Goal: Task Accomplishment & Management: Manage account settings

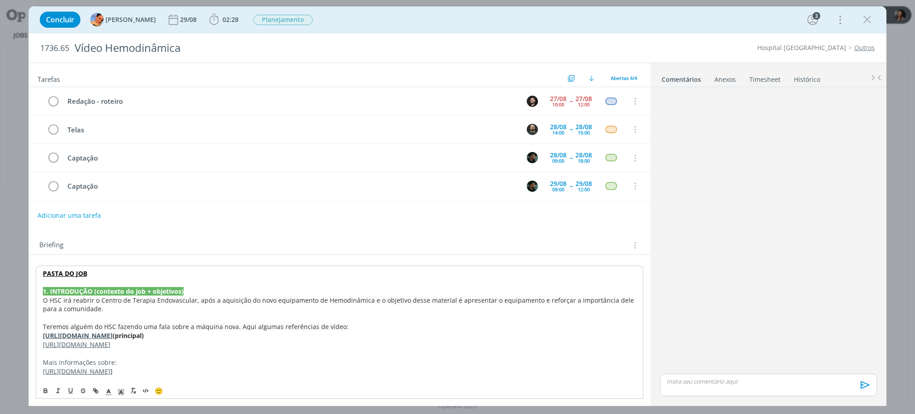
drag, startPoint x: 451, startPoint y: 313, endPoint x: 351, endPoint y: 333, distance: 101.7
click at [351, 333] on p "https://www.instagram.com/reel/DNq-7lByz8J/?igsh=MWg5OHVtemY2Nzd0aw%3D%3D (prin…" at bounding box center [340, 335] width 594 height 9
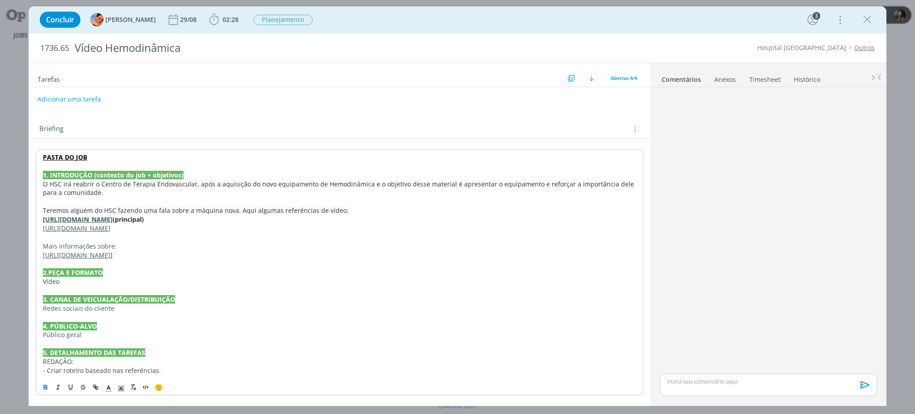
click at [113, 220] on strong "[URL][DOMAIN_NAME]" at bounding box center [78, 219] width 70 height 8
click at [159, 241] on link "[URL][DOMAIN_NAME]" at bounding box center [151, 237] width 67 height 12
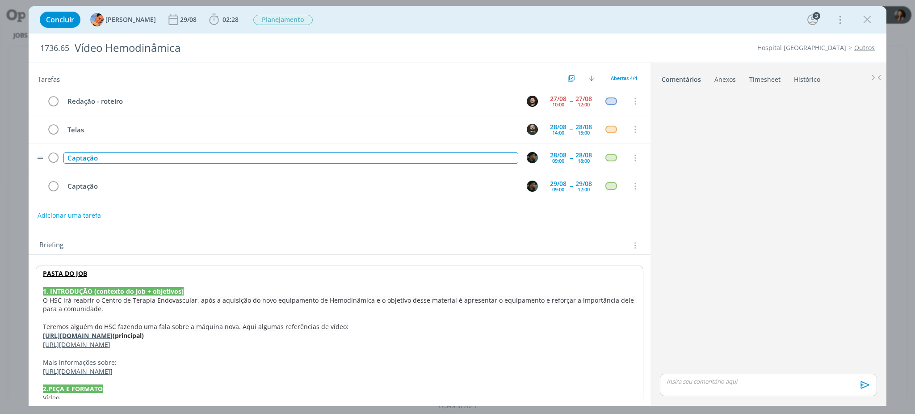
click at [93, 157] on div "Captação" at bounding box center [290, 157] width 455 height 11
click at [540, 152] on tr "Captação 28/08 09:00 -- 28/08 18:00 Cancelar" at bounding box center [340, 158] width 622 height 28
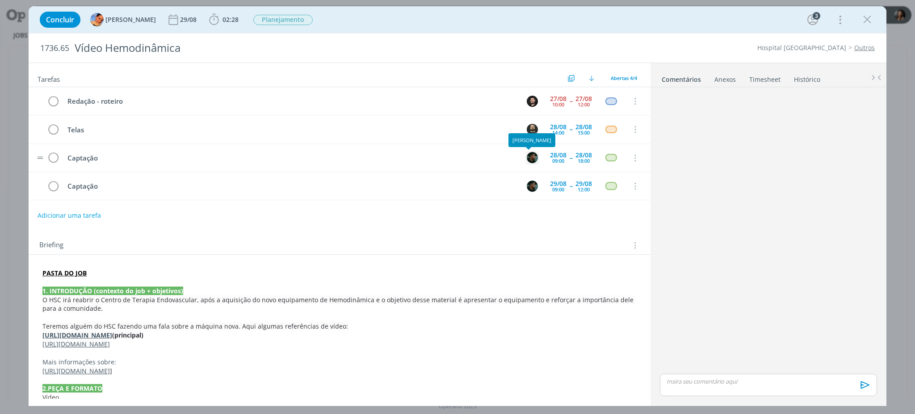
click at [533, 155] on picture "dialog" at bounding box center [532, 157] width 11 height 8
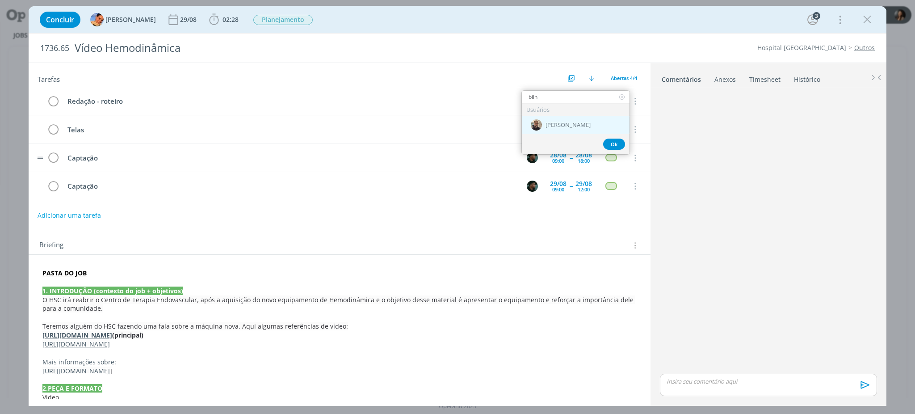
type input "bilh"
click at [588, 126] on div "[PERSON_NAME]" at bounding box center [576, 125] width 108 height 18
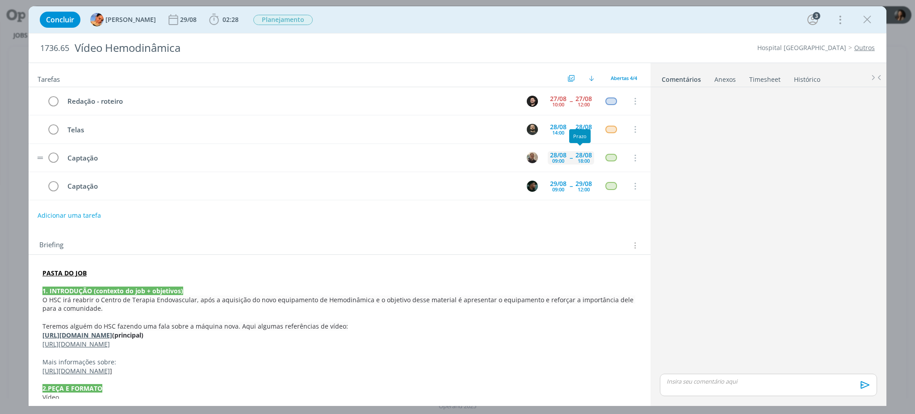
click at [578, 157] on div "28/08" at bounding box center [584, 155] width 17 height 6
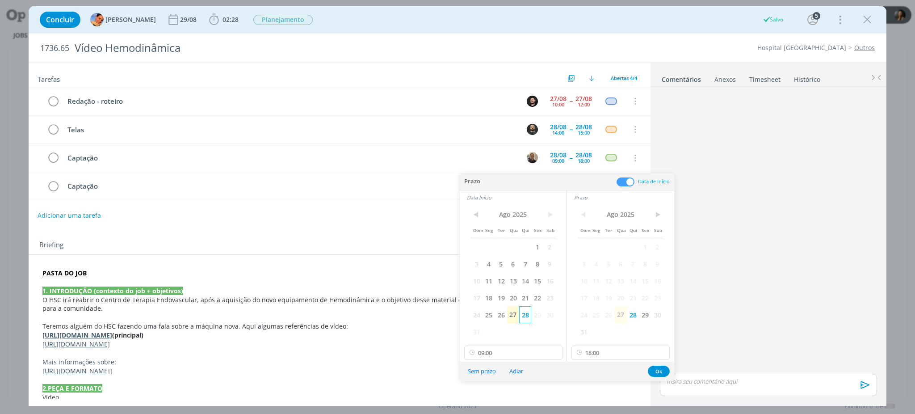
click at [524, 315] on span "28" at bounding box center [525, 314] width 12 height 17
click at [532, 350] on input "09:00" at bounding box center [513, 352] width 98 height 14
click at [487, 276] on div "12:00" at bounding box center [515, 274] width 100 height 16
type input "12:00"
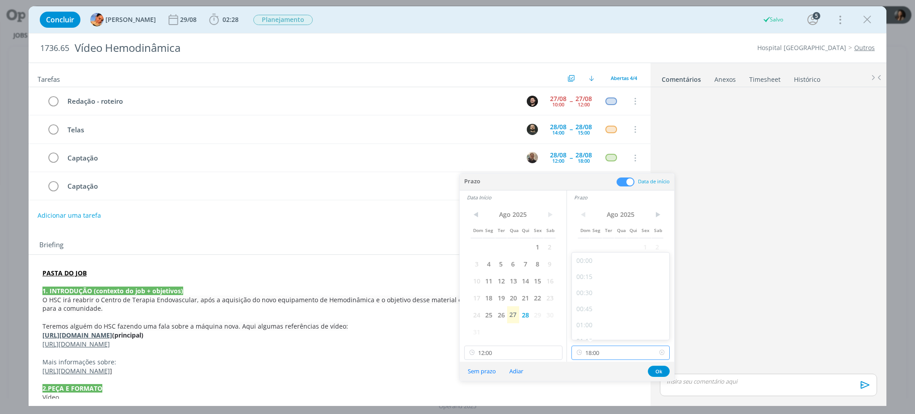
click at [620, 352] on input "18:00" at bounding box center [621, 352] width 98 height 14
click at [591, 284] on div "15:00" at bounding box center [622, 289] width 100 height 16
type input "15:00"
click at [653, 373] on button "Ok" at bounding box center [659, 371] width 22 height 11
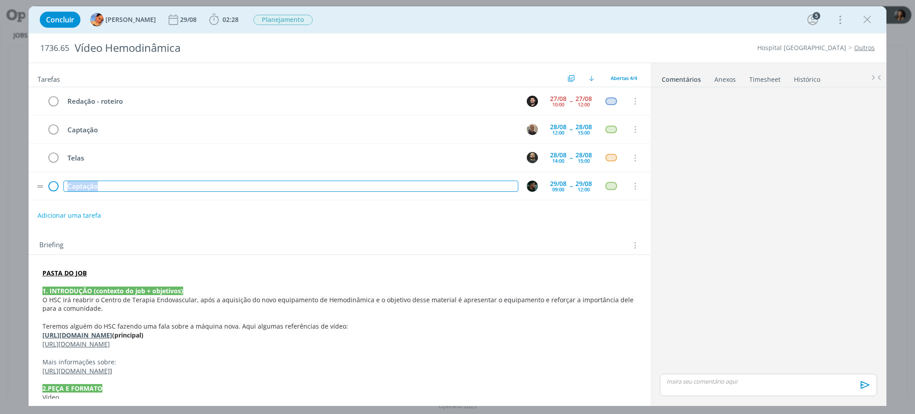
drag, startPoint x: 101, startPoint y: 190, endPoint x: 56, endPoint y: 182, distance: 44.9
click at [56, 182] on tr "Captação 29/08 09:00 -- 29/08 12:00 Cancelar" at bounding box center [340, 186] width 622 height 28
click at [532, 186] on img "dialog" at bounding box center [532, 186] width 11 height 11
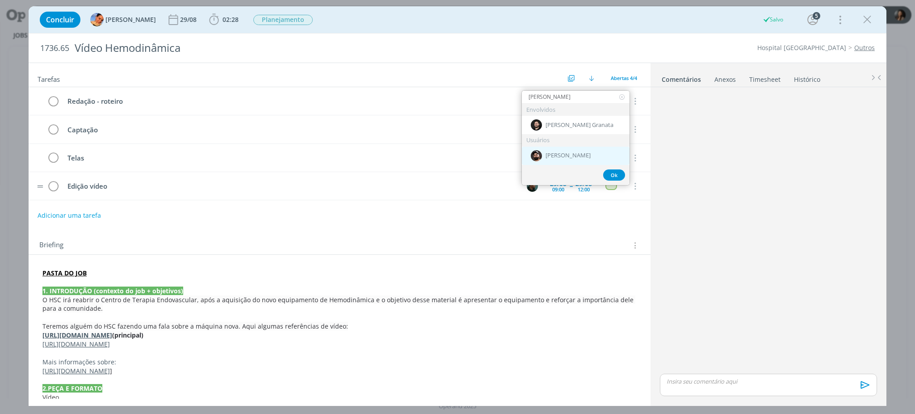
type input "bruno"
click at [584, 157] on div "[PERSON_NAME]" at bounding box center [576, 156] width 108 height 18
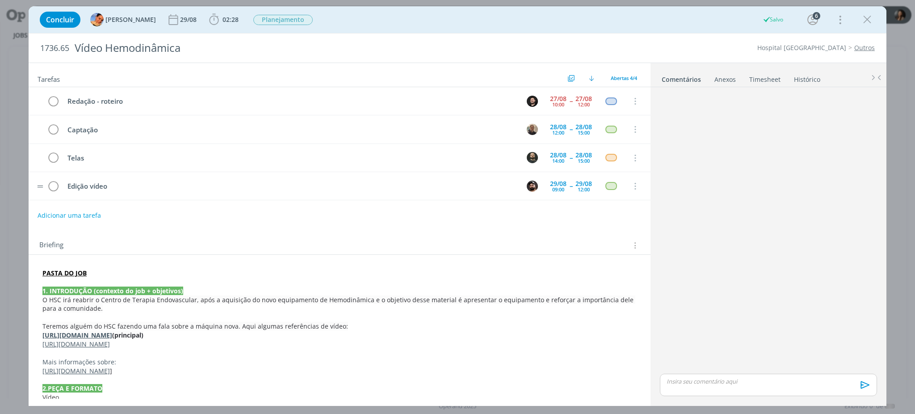
click at [507, 306] on p "O HSC irá reabrir o Centro de Terapia Endovascular, após a aquisição do novo eq…" at bounding box center [339, 304] width 594 height 18
click at [457, 341] on p "https://www.instagram.com/reel/DNqeMuzu-v4/?igsh=d3Jwamc1Yzl4Mmw1" at bounding box center [339, 344] width 594 height 9
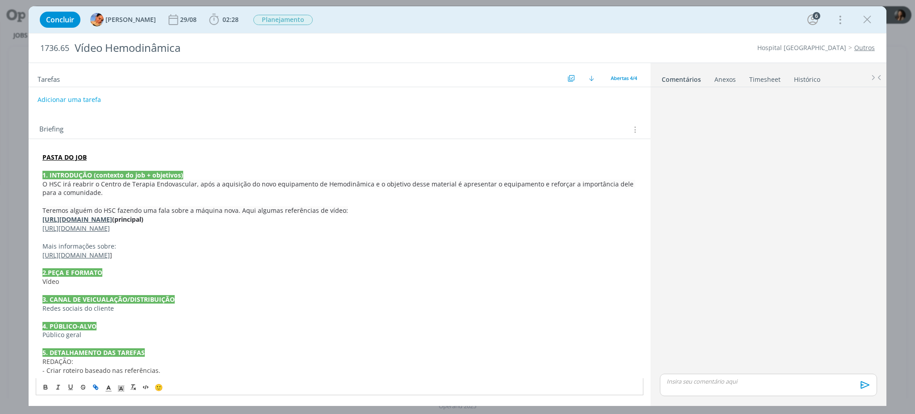
scroll to position [0, 0]
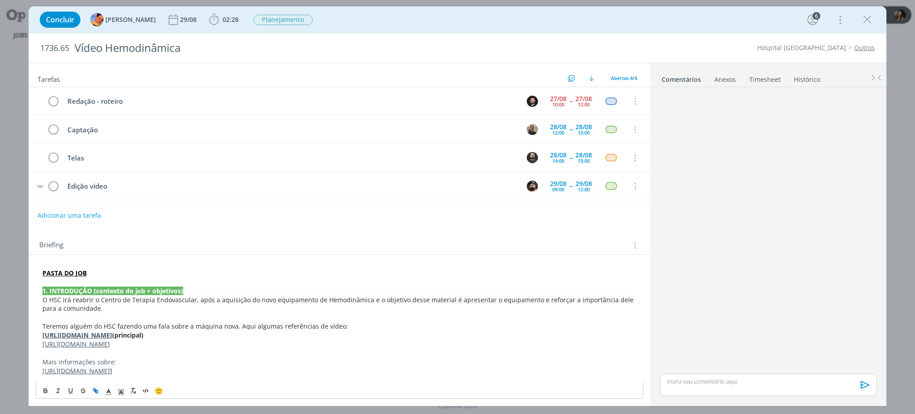
click at [505, 334] on p "https://www.instagram.com/reel/DNq-7lByz8J/?igsh=MWg5OHVtemY2Nzd0aw%3D%3D (prin…" at bounding box center [339, 335] width 594 height 9
click at [279, 21] on span "Planejamento" at bounding box center [282, 20] width 59 height 10
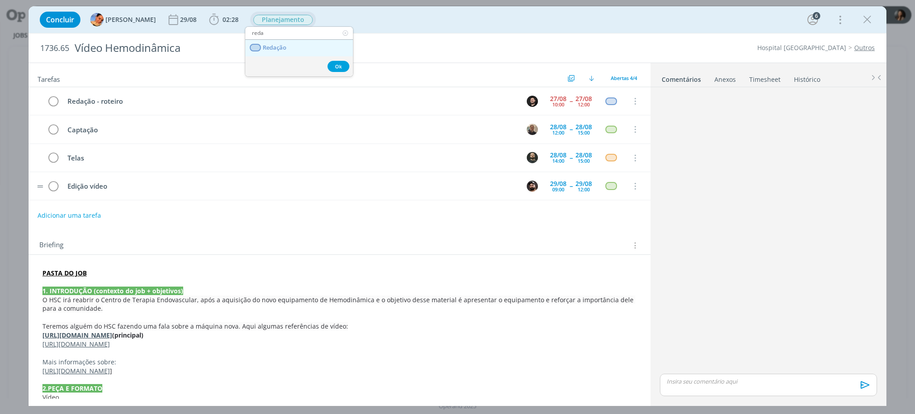
type input "reda"
click at [290, 47] on link "Redação" at bounding box center [299, 48] width 108 height 17
click at [400, 371] on p "https://www.gaz.com.br/novo-equipamento-vai-permitir-a-retomada-dos-exames-de-c…" at bounding box center [339, 370] width 594 height 9
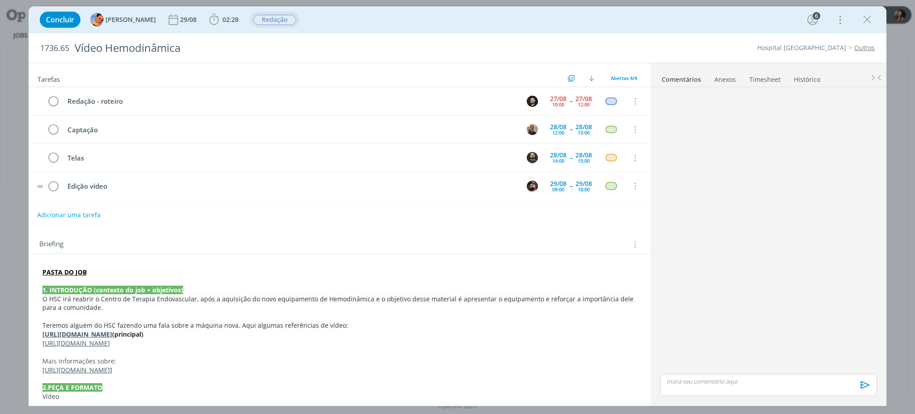
click at [59, 212] on button "Adicionar uma tarefa" at bounding box center [68, 214] width 63 height 15
type input "Revisão"
click at [536, 214] on icon "dialog" at bounding box center [543, 215] width 14 height 14
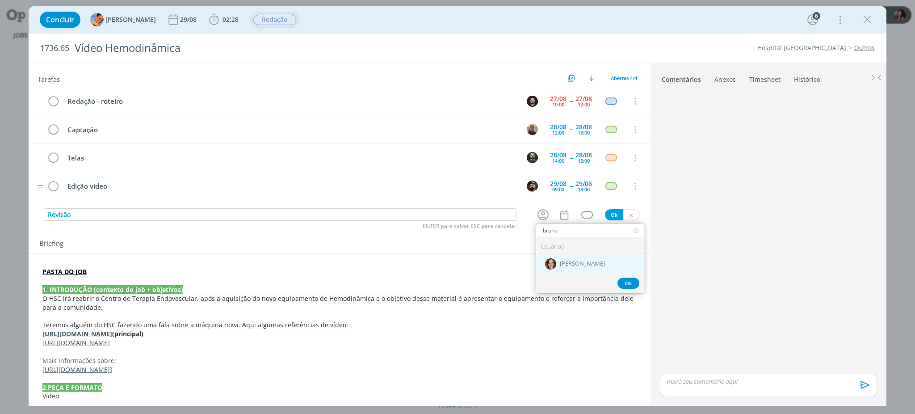
type input "bruna"
click at [563, 264] on span "[PERSON_NAME]" at bounding box center [582, 264] width 45 height 7
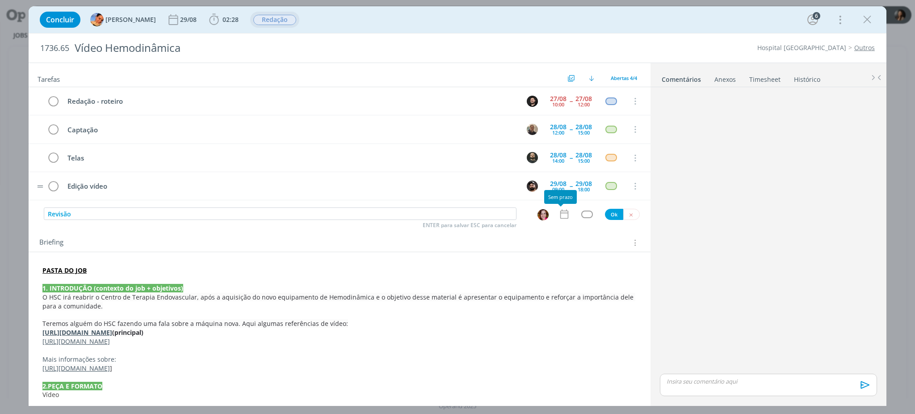
click at [560, 212] on icon "dialog" at bounding box center [565, 214] width 12 height 12
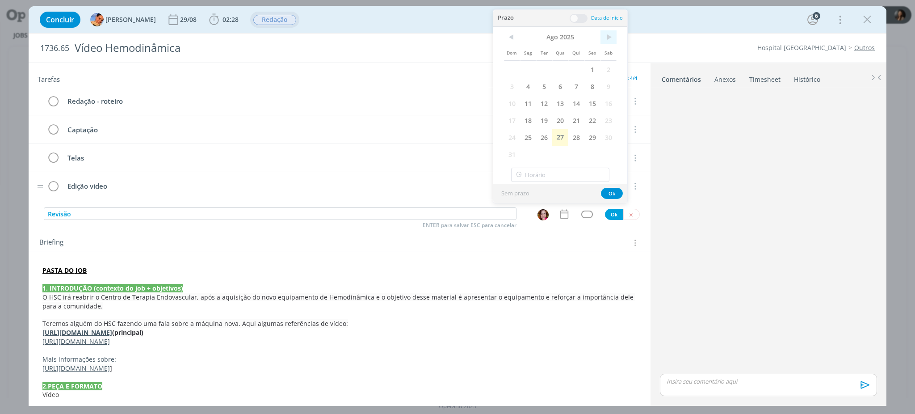
click at [608, 35] on span ">" at bounding box center [609, 36] width 16 height 13
click at [527, 72] on span "1" at bounding box center [528, 69] width 16 height 17
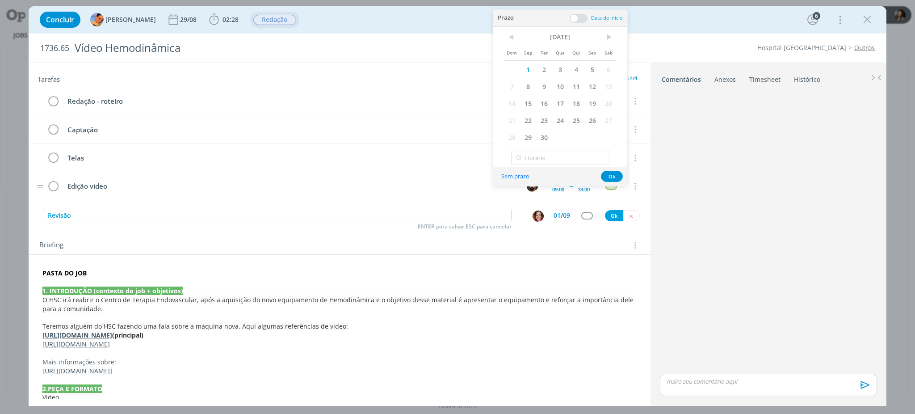
click at [573, 17] on span at bounding box center [579, 18] width 18 height 9
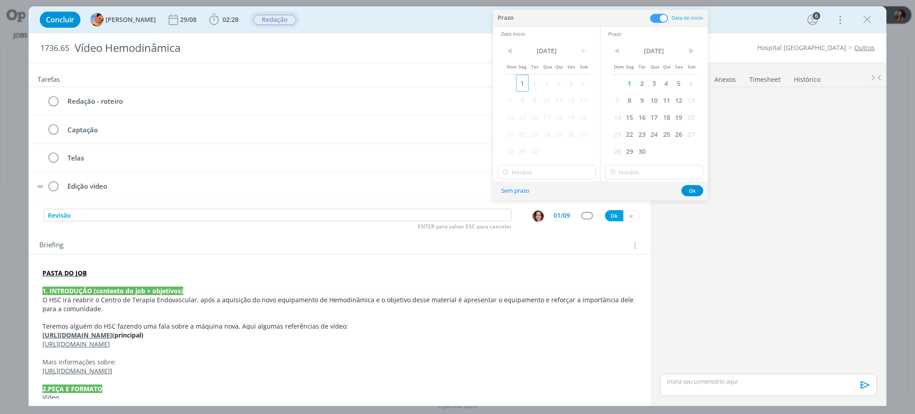
click at [518, 84] on span "1" at bounding box center [522, 83] width 12 height 17
click at [564, 177] on input "16:00" at bounding box center [547, 172] width 98 height 14
click at [525, 232] on div "10:15" at bounding box center [548, 230] width 100 height 16
type input "10:15"
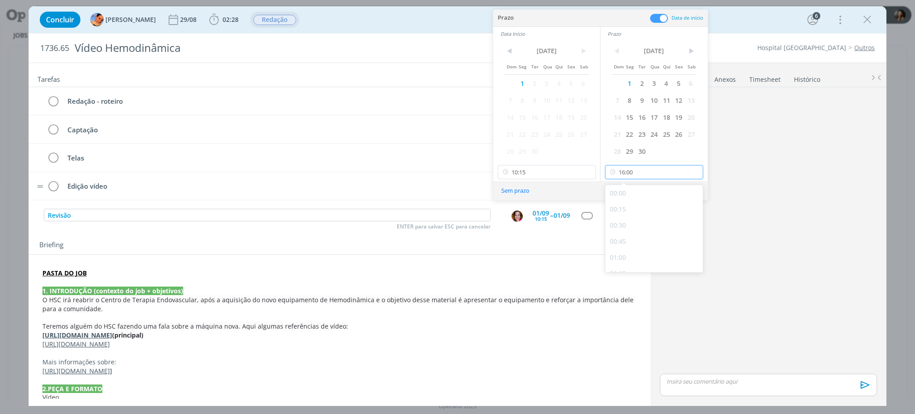
click at [640, 172] on input "16:00" at bounding box center [654, 172] width 98 height 14
click at [624, 227] on div "11:15" at bounding box center [656, 230] width 100 height 16
type input "11:15"
click at [689, 196] on button "Ok" at bounding box center [693, 190] width 22 height 11
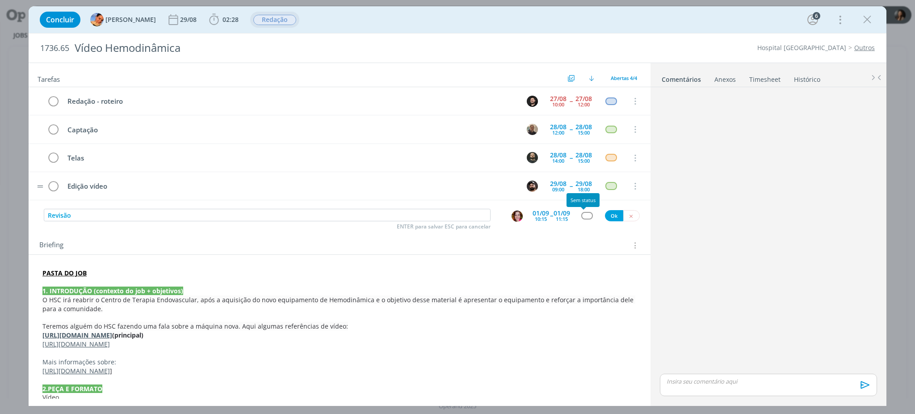
click at [581, 219] on div "dialog" at bounding box center [586, 216] width 11 height 8
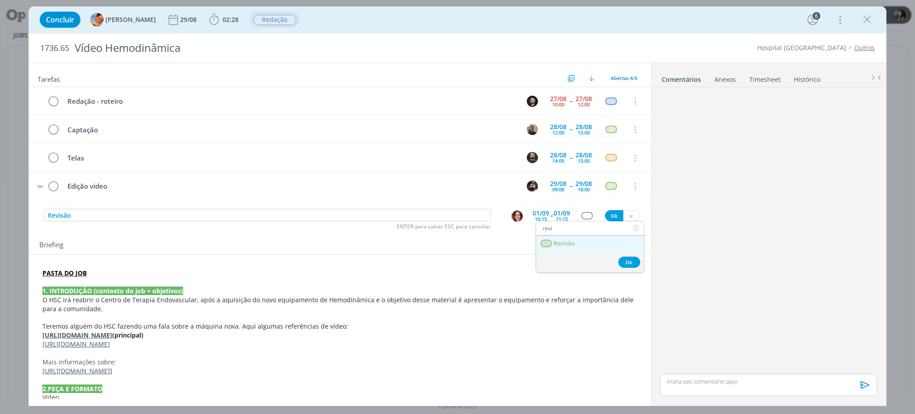
type input "revi"
click at [566, 242] on span "Revisão" at bounding box center [564, 243] width 21 height 7
click at [611, 219] on button "Ok" at bounding box center [614, 215] width 18 height 11
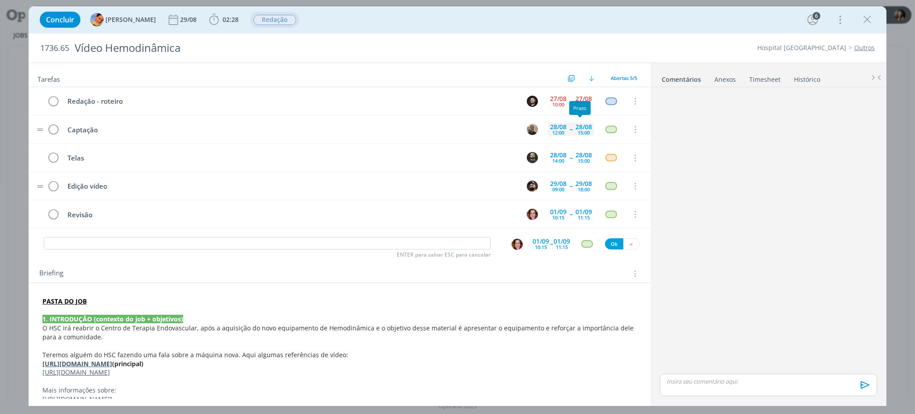
click at [583, 136] on div "28/08 15:00" at bounding box center [583, 129] width 21 height 19
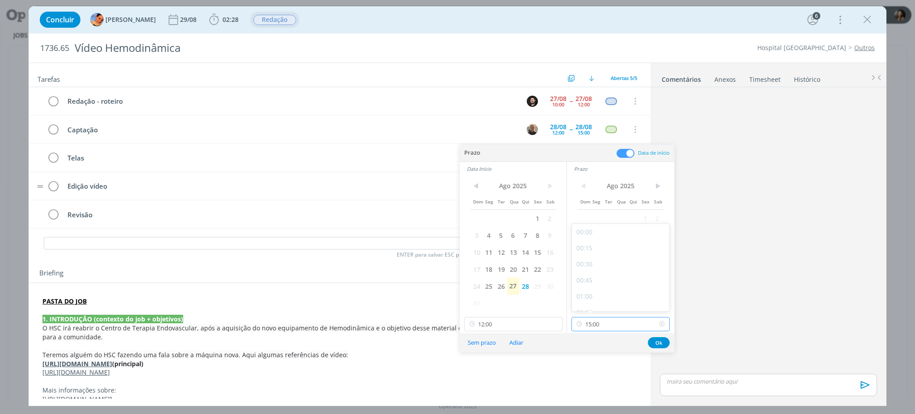
click at [627, 325] on input "15:00" at bounding box center [621, 324] width 98 height 14
click at [597, 238] on div "14:00" at bounding box center [622, 235] width 100 height 16
type input "14:00"
click at [663, 348] on button "Ok" at bounding box center [659, 342] width 22 height 11
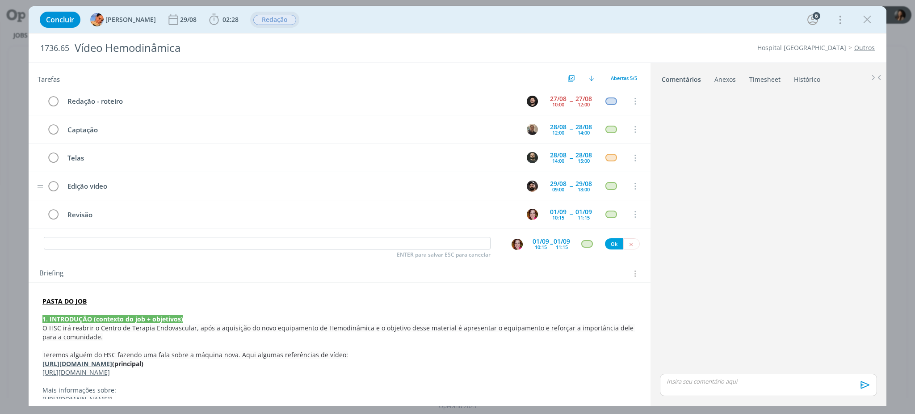
click at [261, 320] on p "1. INTRODUÇÃO (contexto do job + objetivos)" at bounding box center [339, 319] width 594 height 9
click at [425, 249] on input "dialog" at bounding box center [267, 243] width 447 height 13
click at [518, 245] on div "dialog" at bounding box center [517, 244] width 11 height 11
type input "Envio ao cliente"
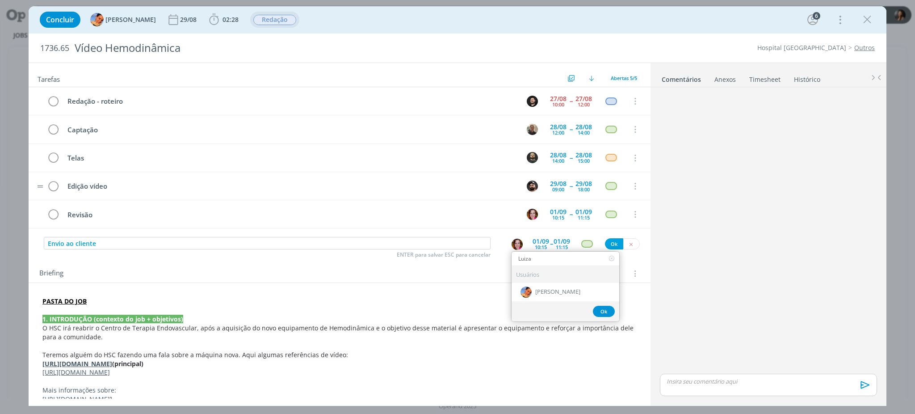
type input "Luiza"
click at [546, 291] on span "[PERSON_NAME]" at bounding box center [557, 292] width 45 height 7
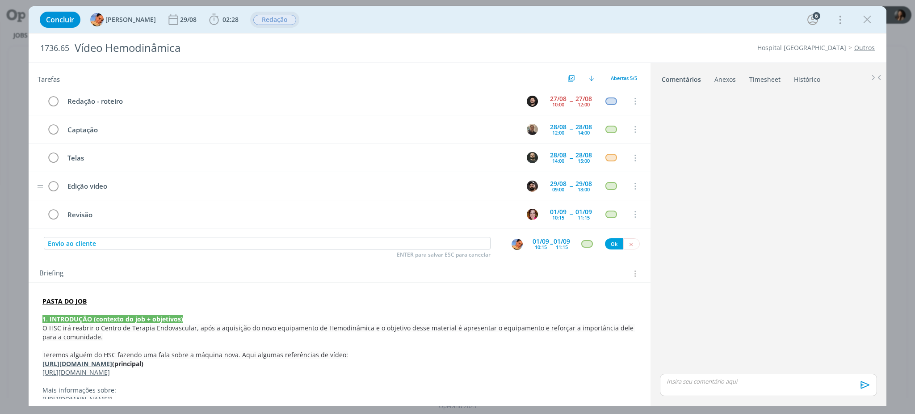
click at [550, 246] on span "--" at bounding box center [551, 243] width 3 height 8
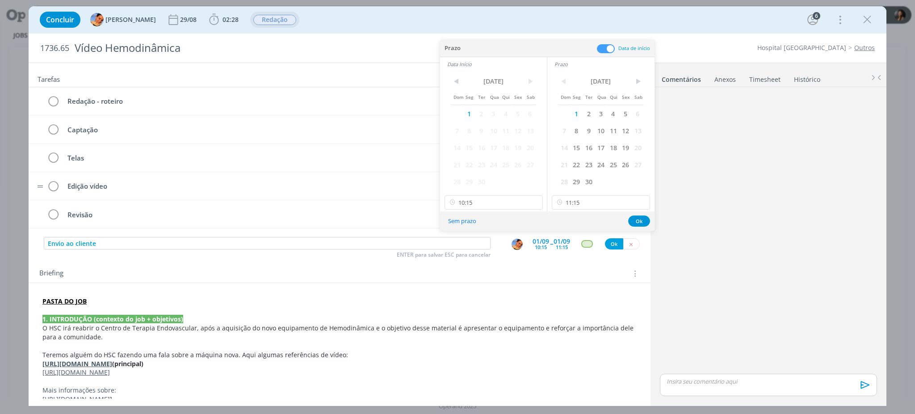
click at [605, 50] on span at bounding box center [606, 48] width 18 height 9
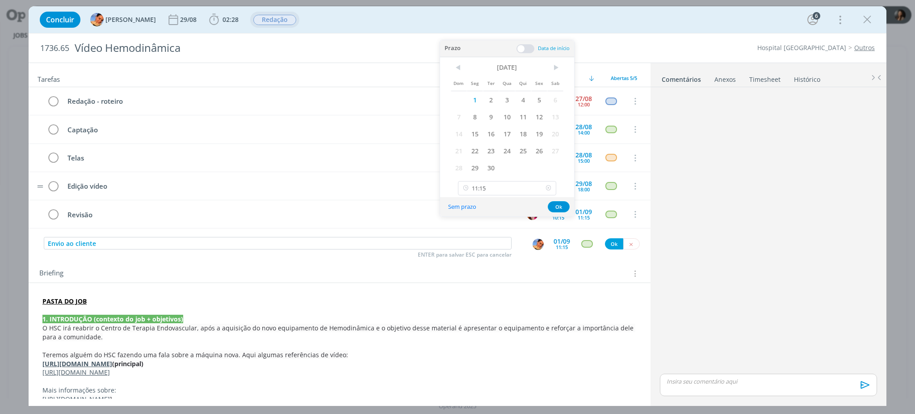
click at [551, 192] on icon at bounding box center [548, 188] width 11 height 14
click at [543, 192] on input "16:00" at bounding box center [507, 188] width 98 height 14
type input "1"
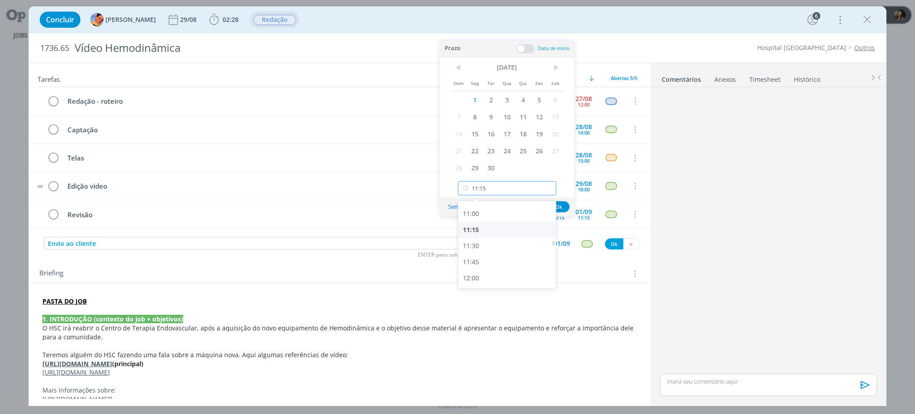
type input "11:15"
click at [472, 231] on div "11:15" at bounding box center [509, 230] width 100 height 16
click at [560, 205] on button "Ok" at bounding box center [559, 206] width 22 height 11
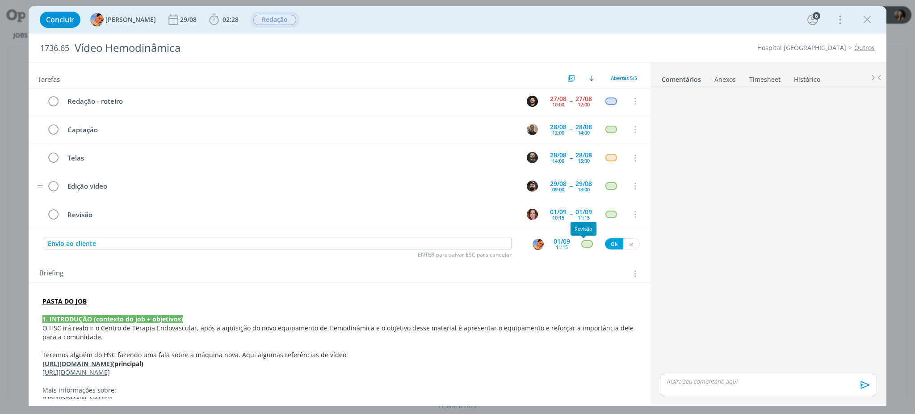
click at [581, 245] on div "dialog" at bounding box center [586, 244] width 11 height 8
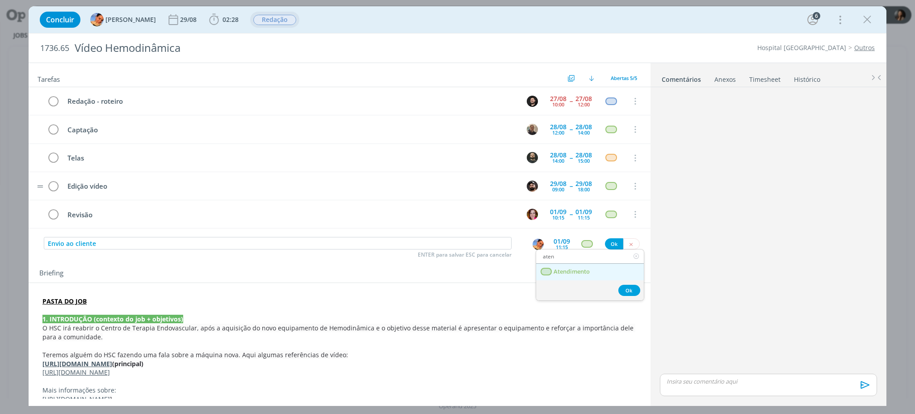
type input "aten"
click at [582, 269] on span "Atendimento" at bounding box center [572, 271] width 36 height 7
click at [606, 242] on button "Ok" at bounding box center [614, 243] width 18 height 11
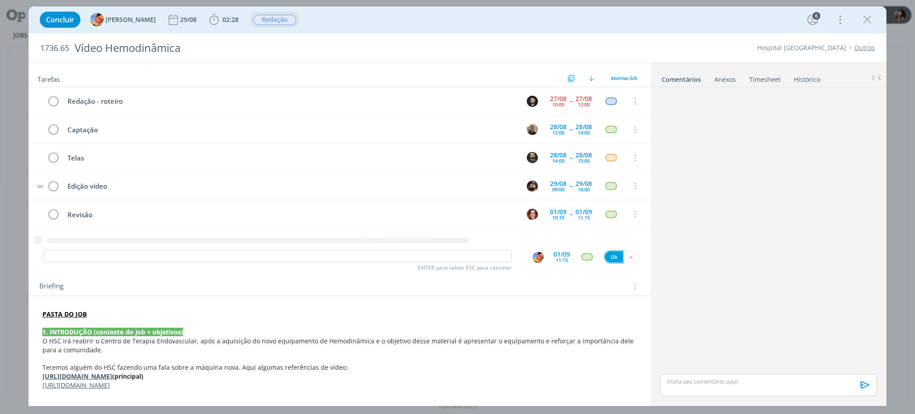
scroll to position [8, 0]
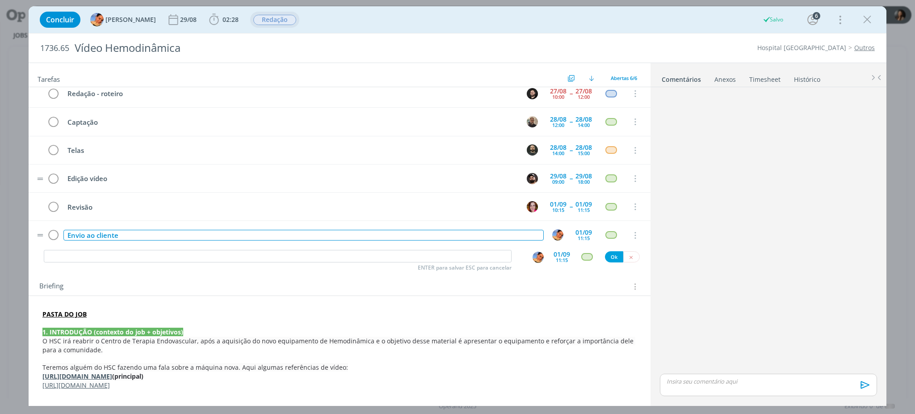
click at [168, 238] on div "Envio ao cliente" at bounding box center [303, 235] width 480 height 11
click at [168, 238] on div "Envio aprovação cliente" at bounding box center [303, 235] width 480 height 11
copy div "Envio aprovação cliente"
click at [158, 256] on input "dialog" at bounding box center [278, 256] width 468 height 13
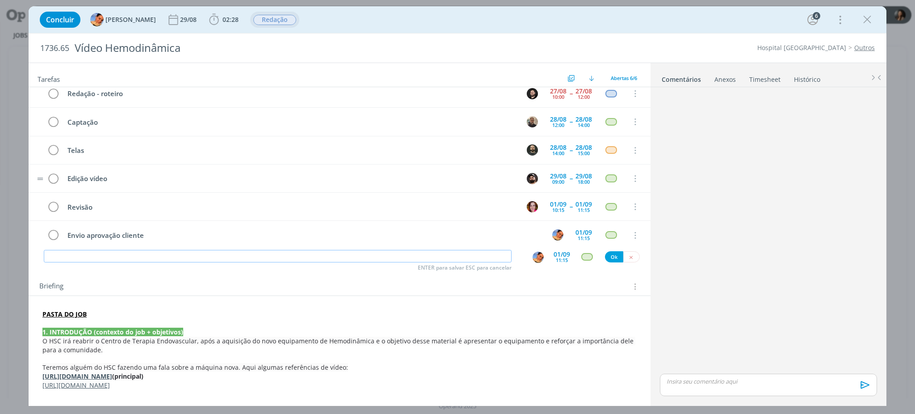
paste input "Envio aprovação cliente"
click at [533, 255] on img "dialog" at bounding box center [538, 257] width 11 height 11
type input "Envio aprovação cliente"
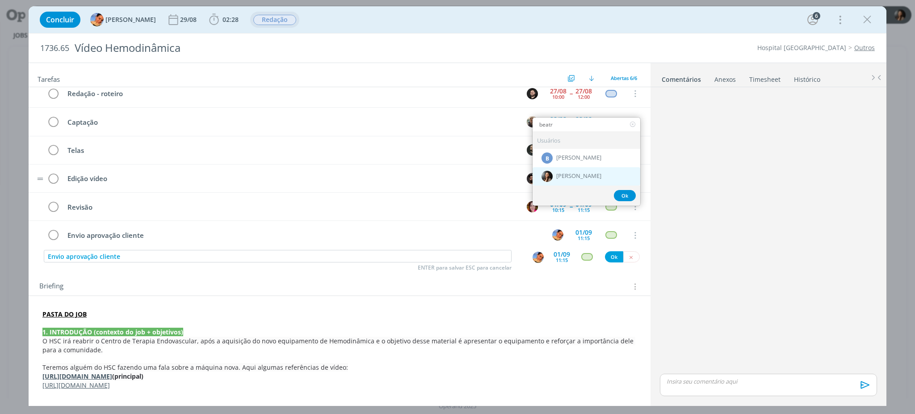
type input "beatr"
click at [587, 173] on span "[PERSON_NAME]" at bounding box center [578, 176] width 45 height 7
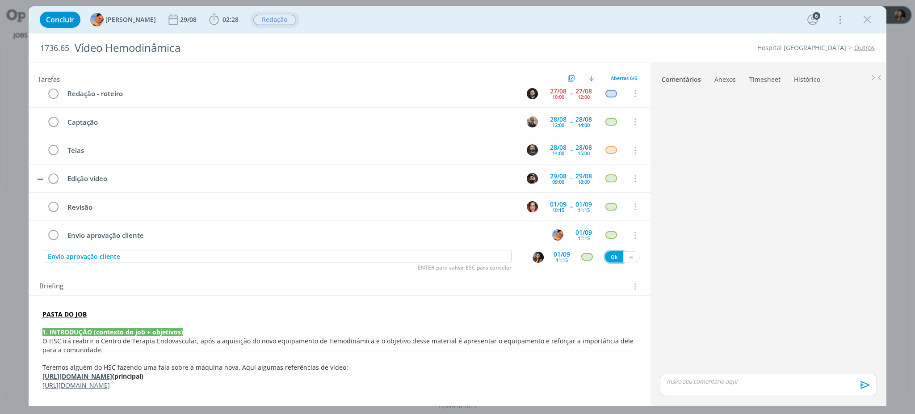
click at [611, 256] on button "Ok" at bounding box center [614, 256] width 18 height 11
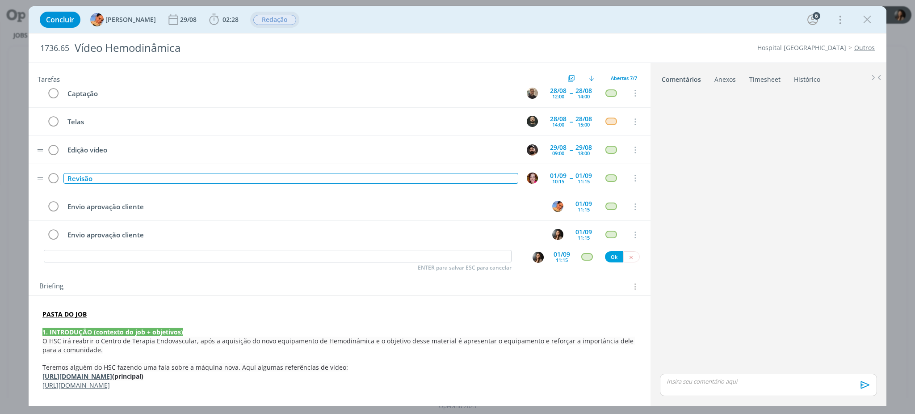
click at [158, 181] on div "Revisão" at bounding box center [290, 178] width 455 height 11
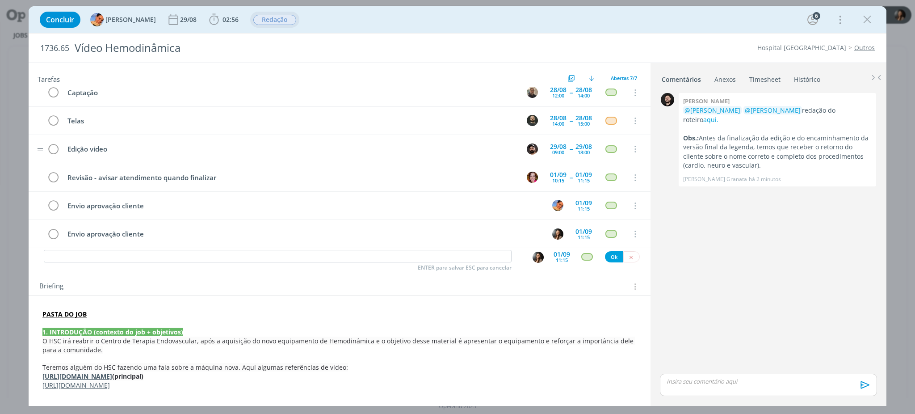
scroll to position [35, 0]
click at [223, 20] on span "02:56" at bounding box center [231, 19] width 16 height 8
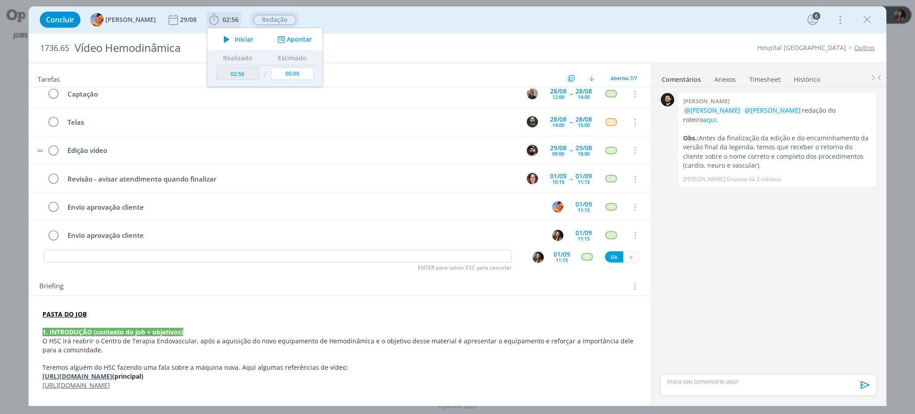
click at [291, 41] on button "Apontar" at bounding box center [293, 39] width 37 height 9
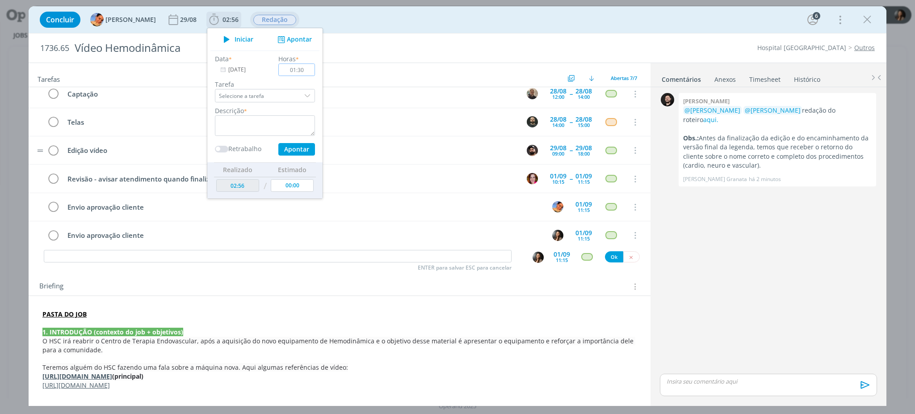
type input "01:30"
click at [270, 129] on textarea "dialog" at bounding box center [265, 125] width 100 height 21
click at [288, 149] on button "Apontar" at bounding box center [296, 149] width 37 height 13
type textarea "Trocas com cliente + organização de pauta"
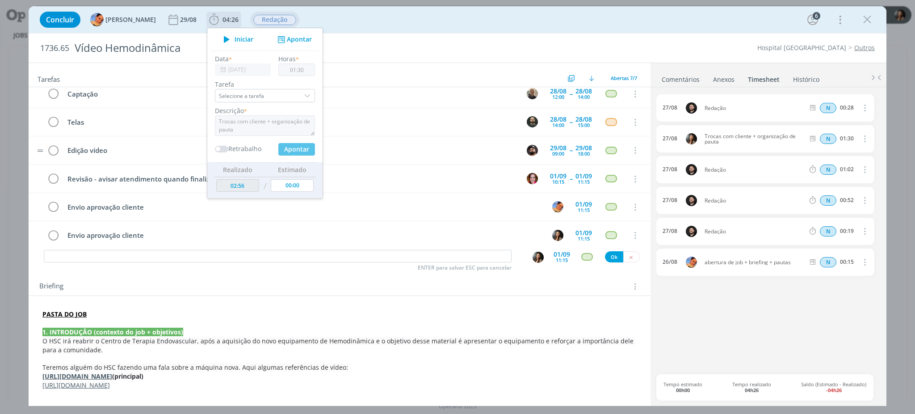
type input "04:26"
type input "00:00"
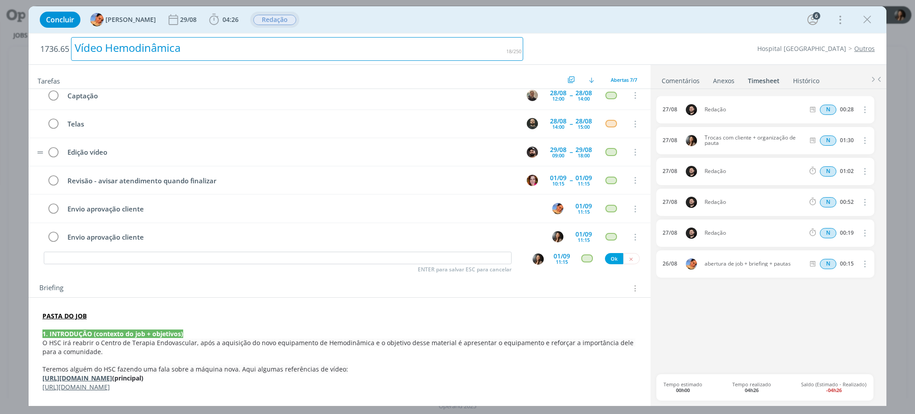
click at [430, 39] on div "Vídeo Hemodinâmica" at bounding box center [297, 49] width 452 height 24
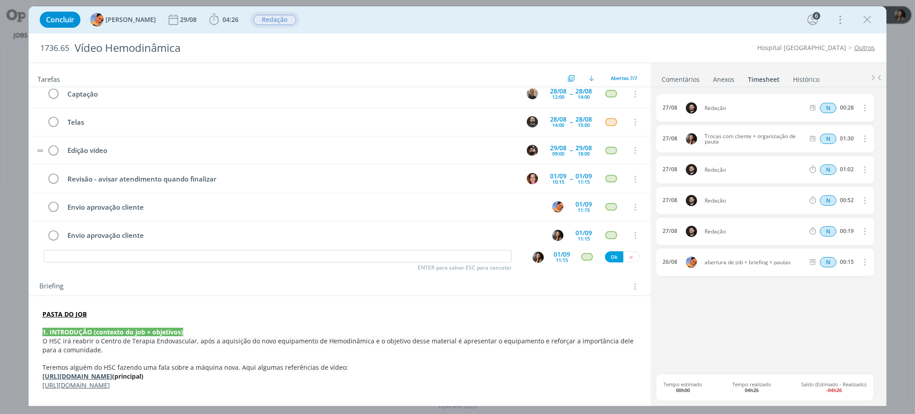
click at [560, 34] on div "1736.65 Vídeo Hemodinâmica Hospital Santa Cruz Outros" at bounding box center [458, 48] width 858 height 29
click at [309, 365] on span "Teremos alguém do HSC fazendo uma fala sobre a máquina nova. Aqui algumas refer…" at bounding box center [195, 367] width 306 height 8
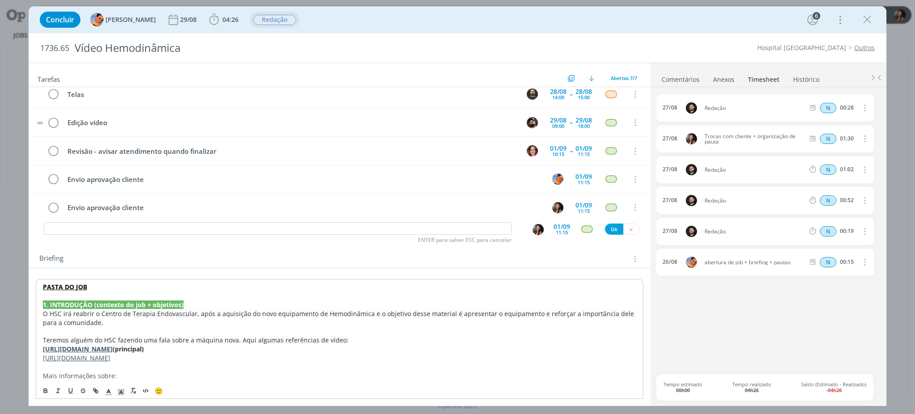
scroll to position [0, 0]
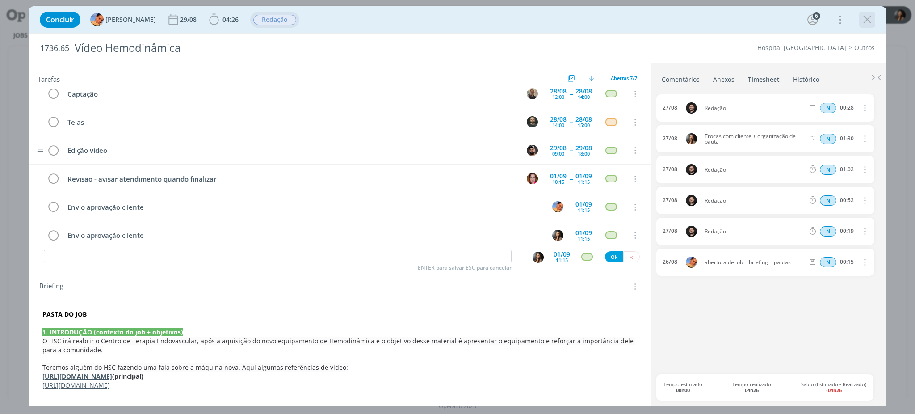
click at [867, 20] on icon "dialog" at bounding box center [867, 19] width 13 height 13
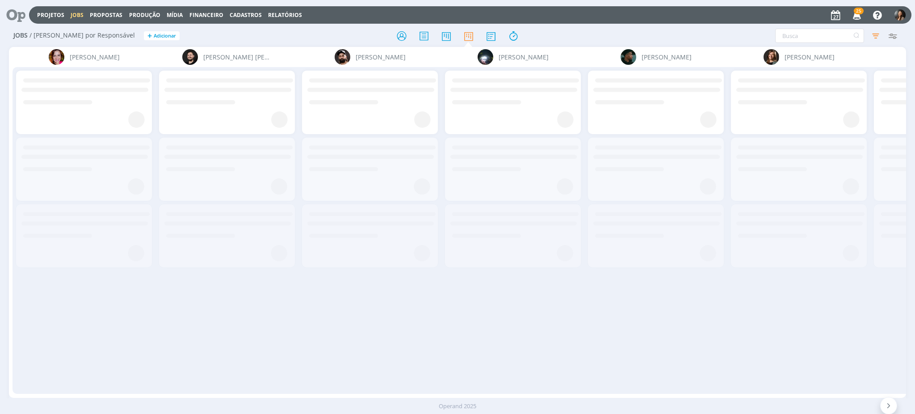
click at [649, 32] on div "Filtrar Filtrar Limpar Tipo Jobs e Tarefas Data Personalizado 28/08/2025 a 29/0…" at bounding box center [757, 36] width 290 height 14
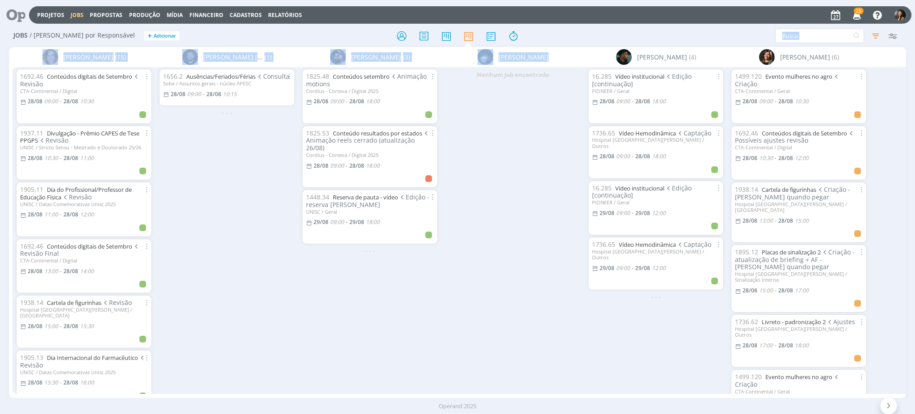
drag, startPoint x: 0, startPoint y: 0, endPoint x: 557, endPoint y: 275, distance: 621.2
click at [557, 275] on div "Jobs / Pauta por Responsável + Adicionar Filtrar Filtrar Limpar Tipo Jobs e Tar…" at bounding box center [457, 221] width 915 height 393
click at [557, 275] on div "Nenhum job encontrado" at bounding box center [513, 230] width 143 height 326
click at [528, 269] on div "Nenhum job encontrado" at bounding box center [513, 230] width 143 height 326
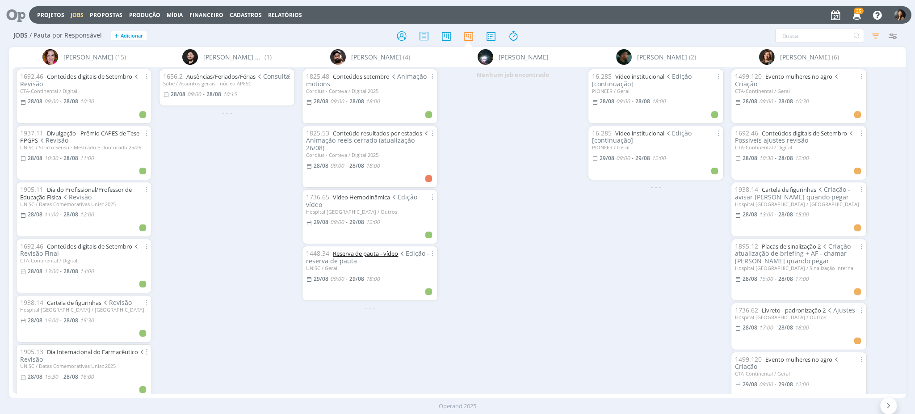
click at [354, 249] on link "Reserva de pauta - vídeo" at bounding box center [365, 253] width 65 height 8
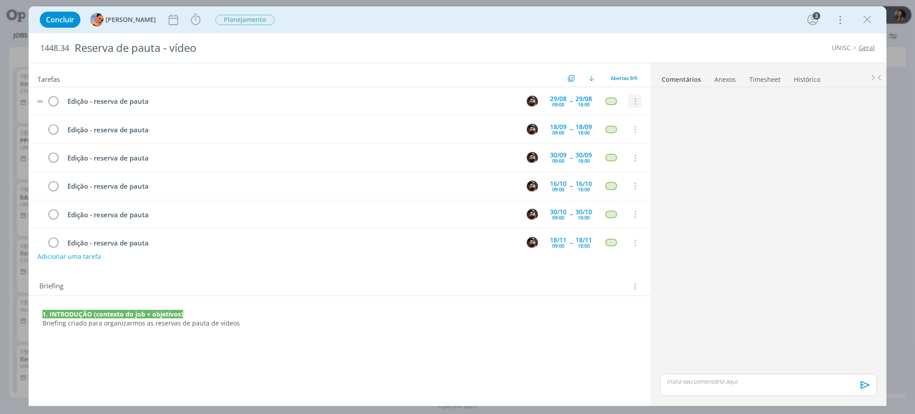
click at [631, 101] on icon "dialog" at bounding box center [635, 101] width 10 height 8
click at [598, 118] on link "Cancelar" at bounding box center [606, 116] width 71 height 14
click at [869, 21] on icon "dialog" at bounding box center [867, 19] width 13 height 13
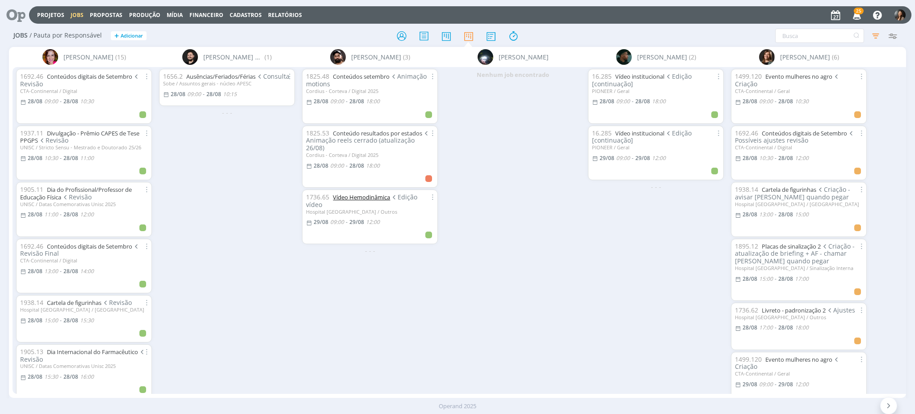
click at [380, 193] on link "Vídeo Hemodinâmica" at bounding box center [361, 197] width 57 height 8
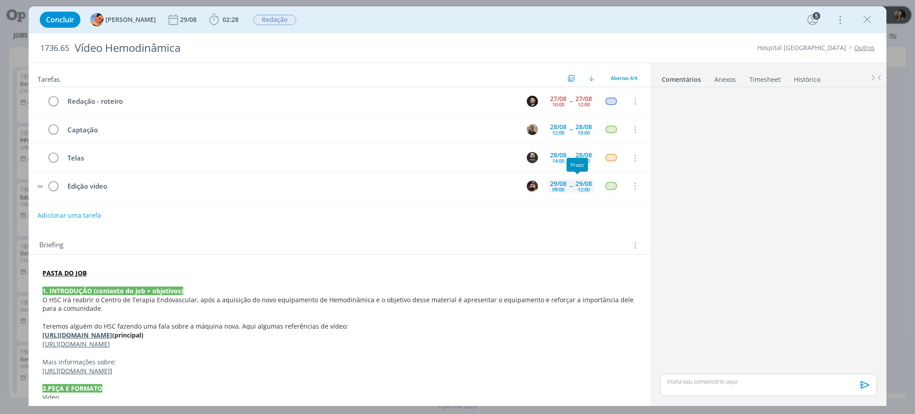
click at [577, 182] on div "29/08" at bounding box center [584, 184] width 17 height 6
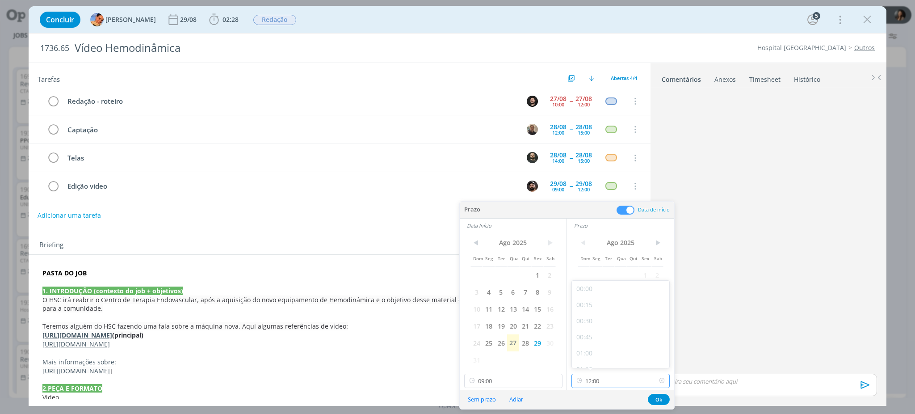
click at [619, 382] on input "12:00" at bounding box center [621, 381] width 98 height 14
click at [601, 312] on div "18:00" at bounding box center [622, 313] width 100 height 16
type input "18:00"
click at [655, 402] on button "Ok" at bounding box center [659, 399] width 22 height 11
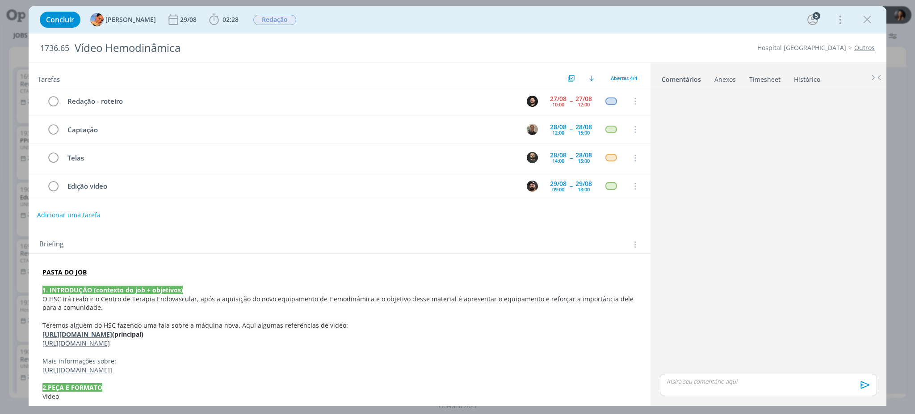
click at [87, 213] on button "Adicionar uma tarefa" at bounding box center [68, 214] width 63 height 15
type input "Revisão"
click at [868, 25] on icon "dialog" at bounding box center [867, 19] width 13 height 13
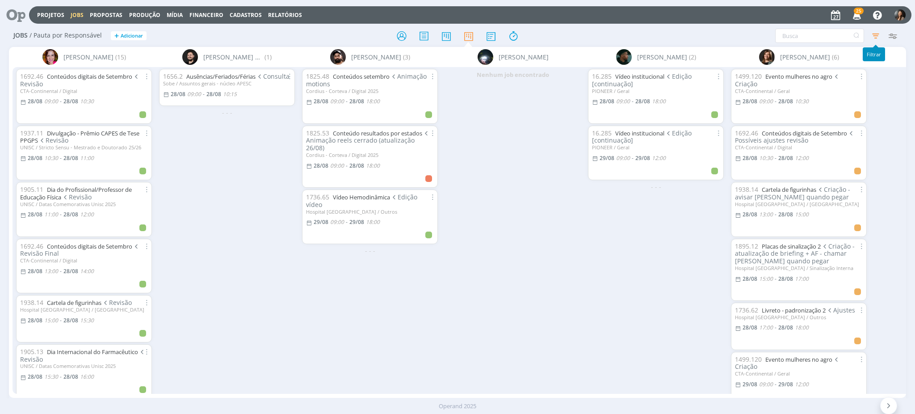
click at [878, 29] on icon "button" at bounding box center [876, 36] width 16 height 16
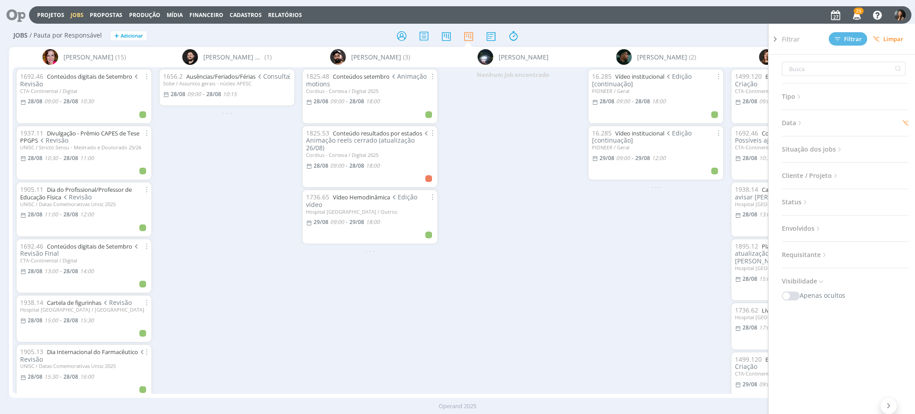
click at [804, 121] on icon at bounding box center [800, 123] width 8 height 8
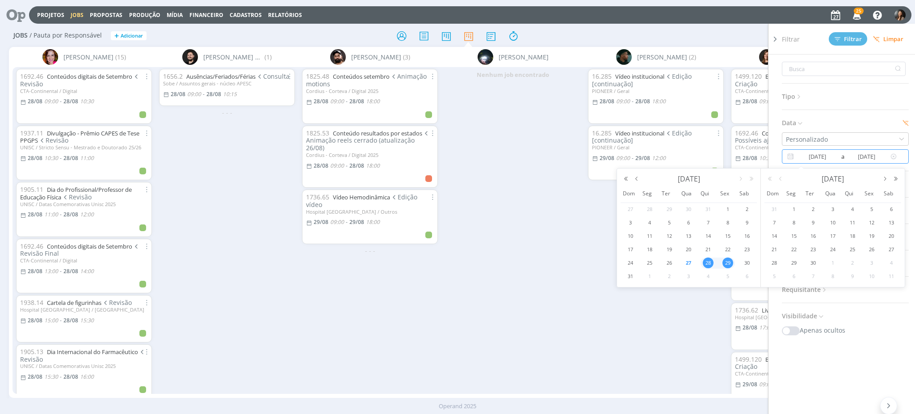
click at [845, 152] on input "29/08/2025" at bounding box center [866, 156] width 43 height 11
click at [794, 210] on span "1" at bounding box center [794, 209] width 11 height 11
type input "01/09/2025"
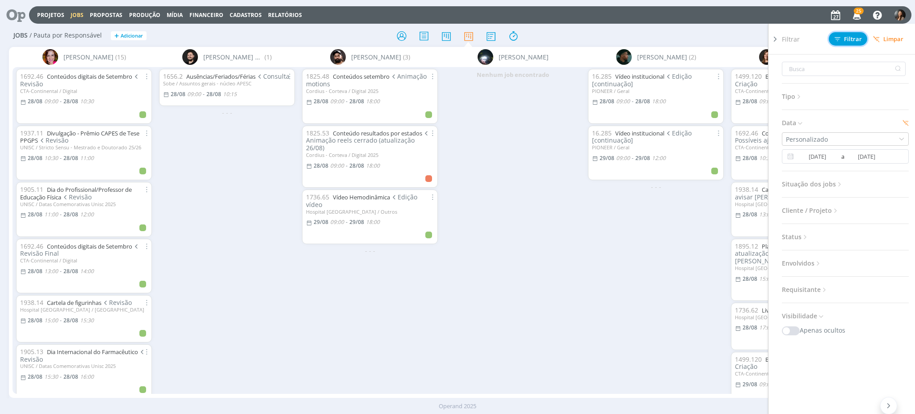
click at [847, 42] on span "Filtrar" at bounding box center [848, 39] width 27 height 6
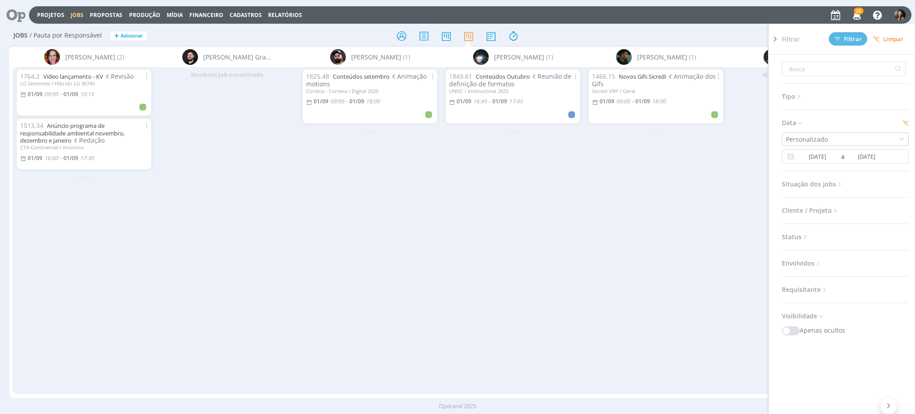
click at [118, 271] on div "1764.2 Vídeo lançamento - KV Revisão LG Sementes / Híbrido LG 36745 01/09 09:00…" at bounding box center [84, 230] width 143 height 326
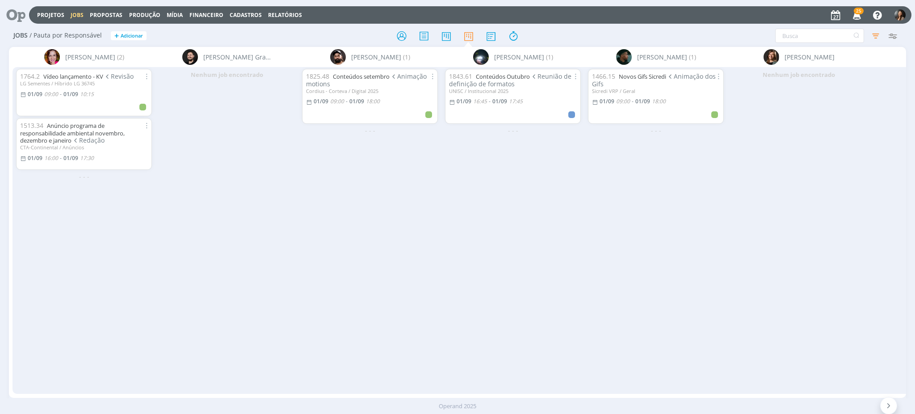
click at [302, 296] on div "1825.48 Conteúdos setembro Animação motions Cordius - Corteva / Digital 2025 01…" at bounding box center [370, 230] width 143 height 326
click at [853, 103] on div "Nenhum job encontrado" at bounding box center [799, 230] width 143 height 326
click at [880, 42] on icon "button" at bounding box center [876, 36] width 16 height 16
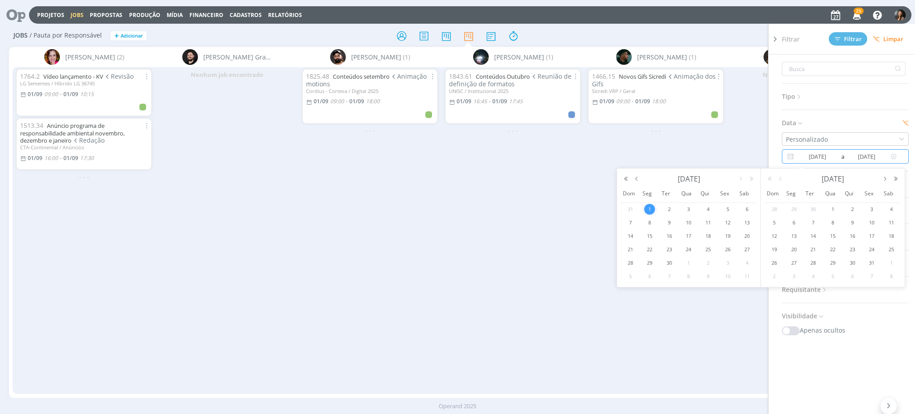
click at [867, 160] on input "01/09/2025" at bounding box center [866, 156] width 43 height 11
click at [637, 177] on button "button" at bounding box center [637, 179] width 11 height 6
click at [705, 262] on span "28" at bounding box center [708, 262] width 11 height 11
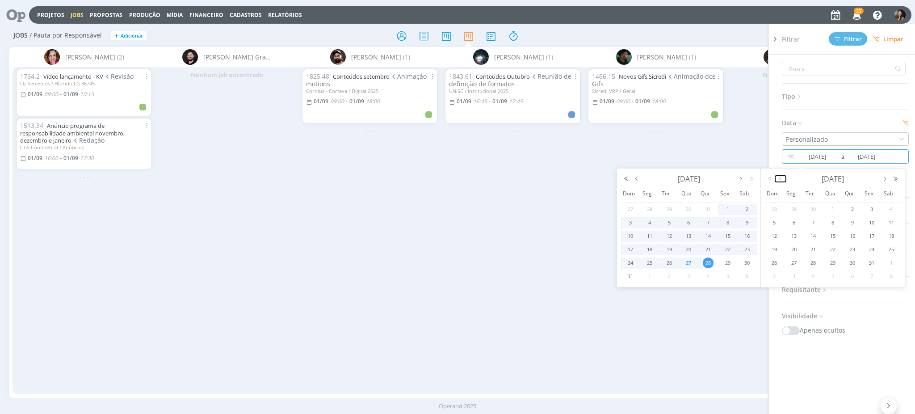
click at [780, 181] on button "button" at bounding box center [780, 179] width 11 height 6
click at [796, 206] on span "1" at bounding box center [794, 209] width 11 height 11
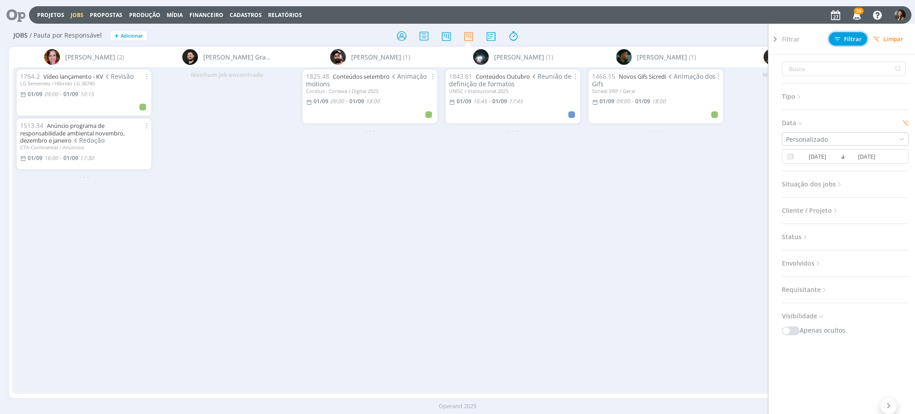
click at [848, 42] on span "Filtrar" at bounding box center [848, 39] width 27 height 6
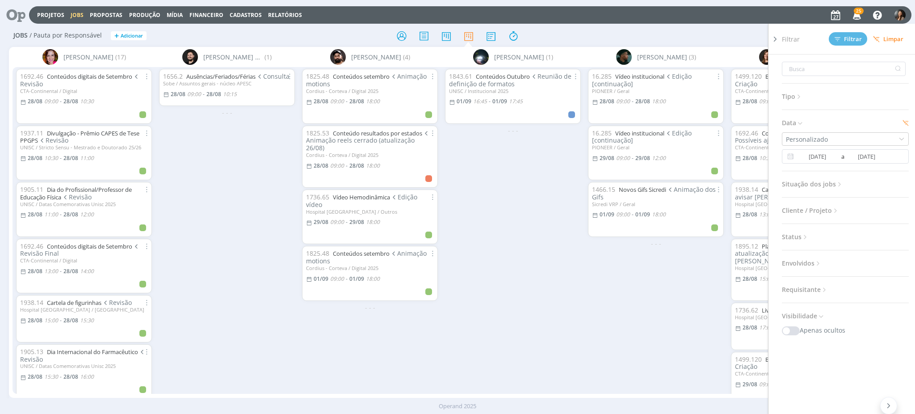
click at [219, 279] on div "1656.2 Ausências/Feriados/Férias Consulta Sobe / Assuntos gerais - núcleo APESC…" at bounding box center [227, 230] width 143 height 326
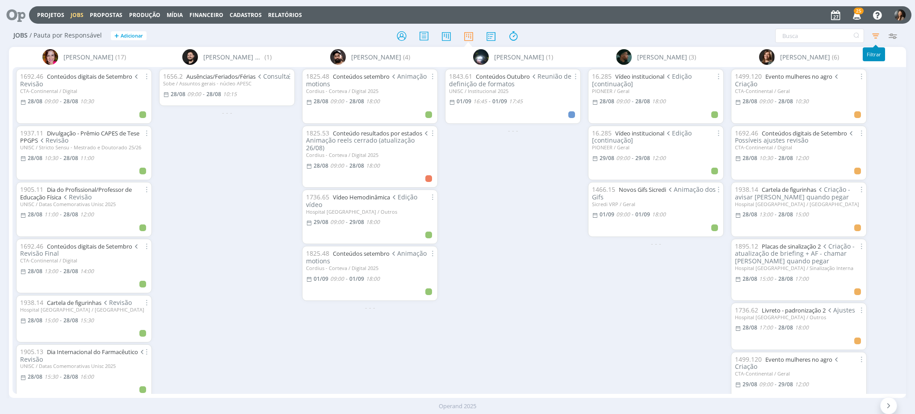
click at [875, 35] on icon "button" at bounding box center [876, 36] width 16 height 16
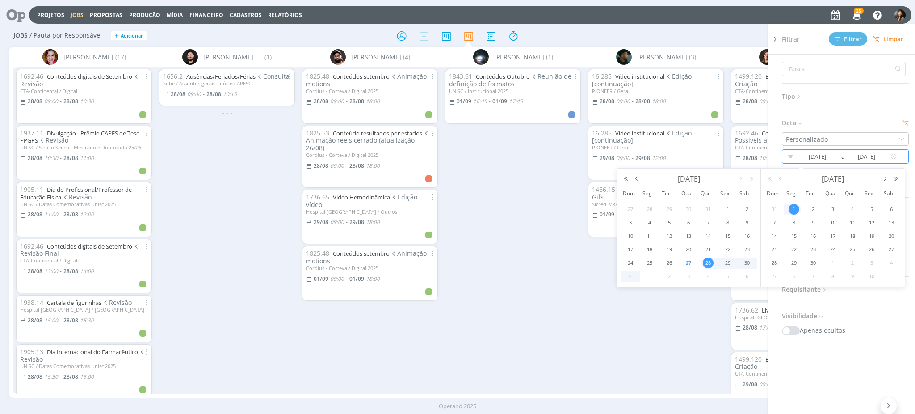
click at [832, 156] on input "28/08/2025" at bounding box center [817, 156] width 43 height 11
click at [688, 264] on span "27" at bounding box center [688, 262] width 11 height 11
click at [796, 212] on span "1" at bounding box center [794, 209] width 11 height 11
type input "[DATE]"
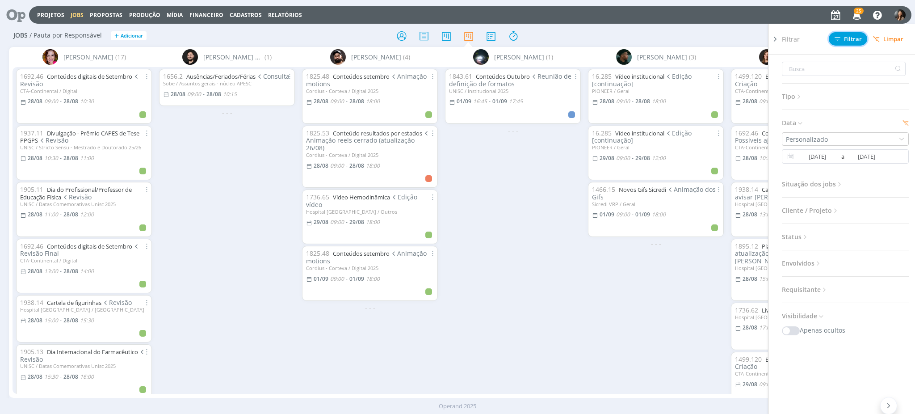
click at [839, 34] on button "Filtrar" at bounding box center [848, 38] width 38 height 13
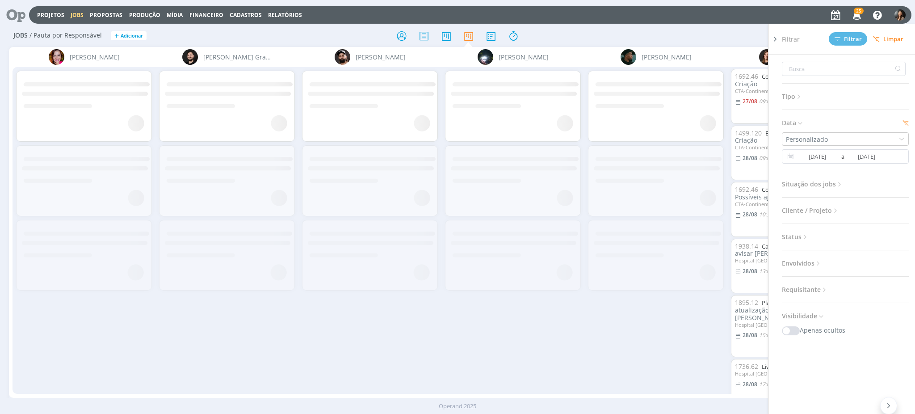
click at [299, 37] on h2 "Jobs / Pauta por Responsável + Adicionar" at bounding box center [158, 34] width 290 height 19
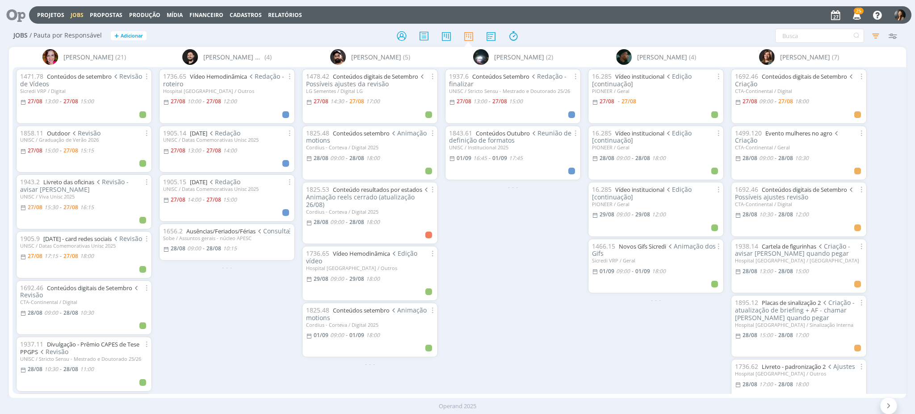
click at [359, 390] on div "Bruna Bueno (21) 1471.78 Conteúdos de setembro Revisão de Vídeos Sicredi VRP / …" at bounding box center [457, 222] width 897 height 351
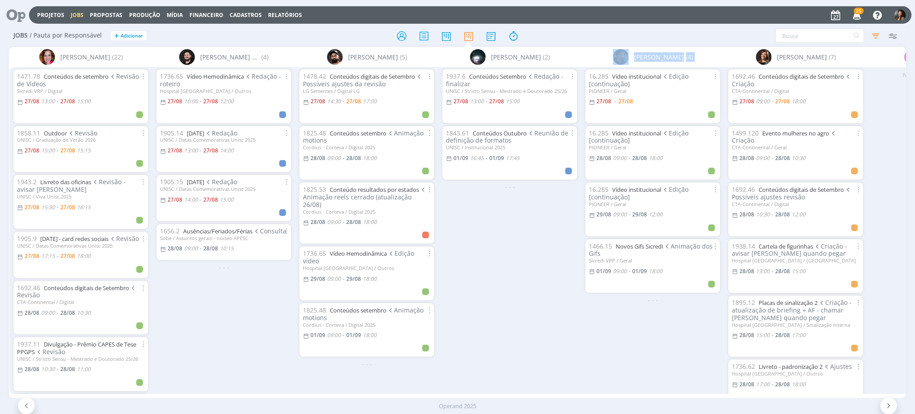
drag, startPoint x: 493, startPoint y: 392, endPoint x: 610, endPoint y: 420, distance: 119.9
click at [610, 413] on html "Projetos Jobs Propostas Produção Mídia Financeiro Cadastros Relatórios 25 Notif…" at bounding box center [457, 207] width 915 height 414
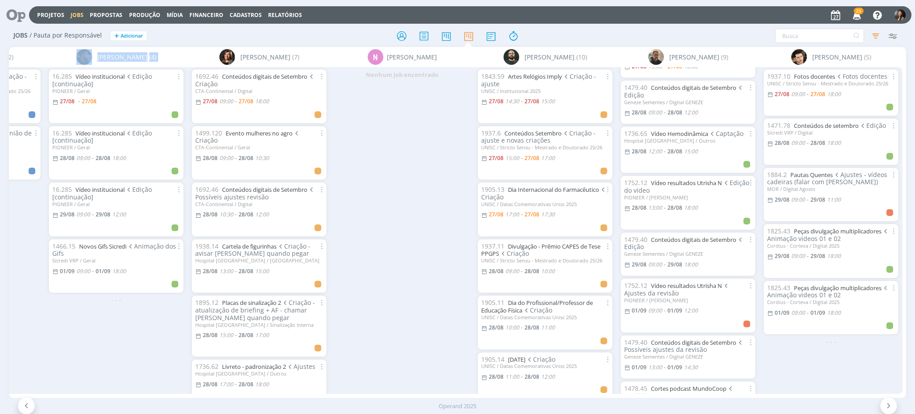
scroll to position [95, 0]
click at [390, 257] on div "Nenhum job encontrado" at bounding box center [402, 230] width 143 height 326
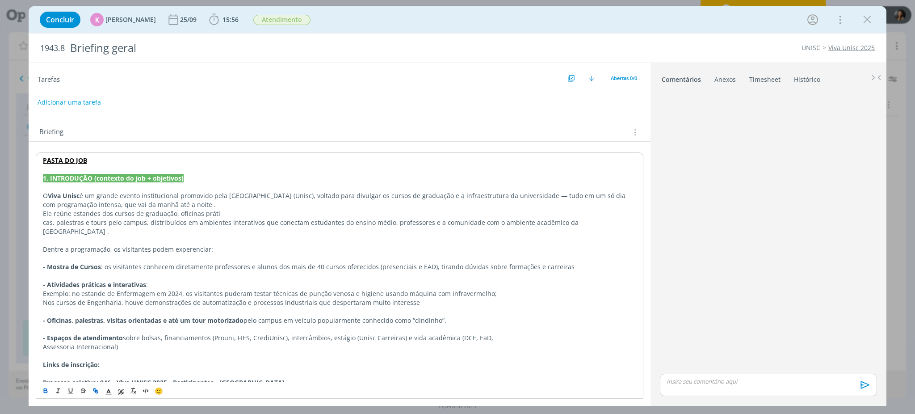
scroll to position [251, 0]
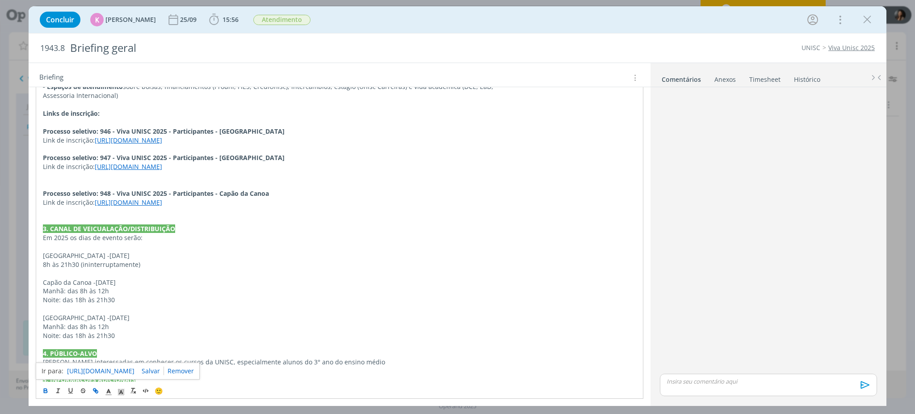
click at [374, 313] on p "Montenegro - [DATE]" at bounding box center [340, 317] width 594 height 9
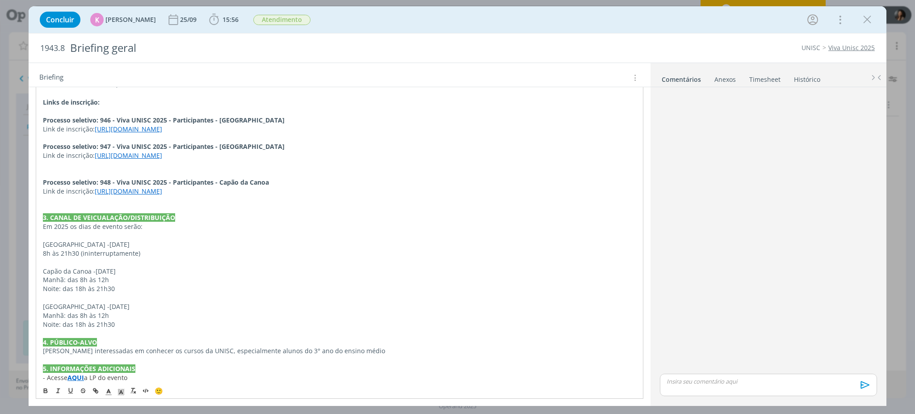
scroll to position [0, 0]
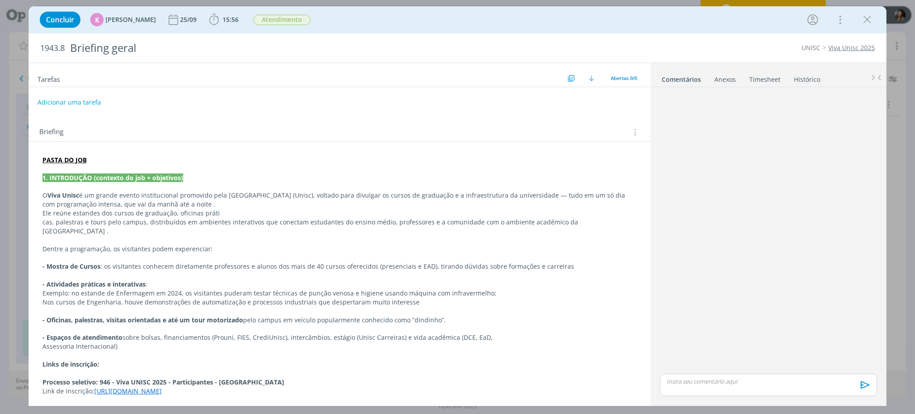
click at [867, 11] on div "Concluir K [PERSON_NAME] [DATE] 15:56 Iniciar Apontar Data * [DATE] Horas * 00:…" at bounding box center [457, 19] width 845 height 21
click at [867, 17] on icon "dialog" at bounding box center [867, 19] width 13 height 13
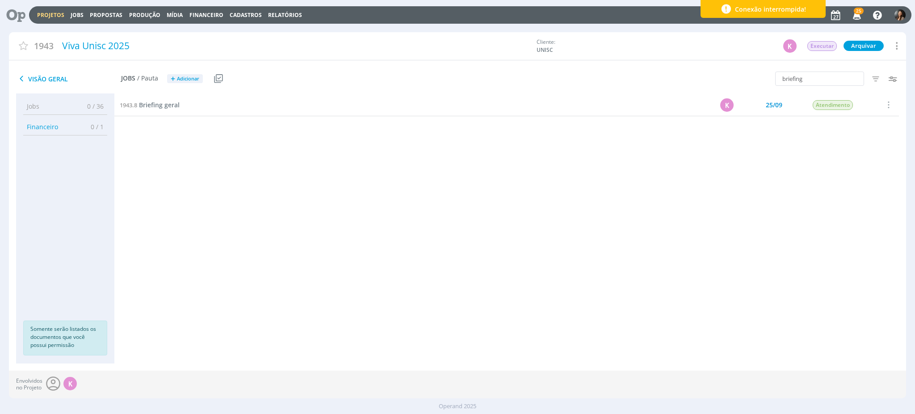
click at [375, 202] on div "1943.8 Briefing geral K 25/09 Atendimento Selecionar Concluir Cancelar Iniciar …" at bounding box center [506, 220] width 785 height 252
click at [835, 80] on input "briefing" at bounding box center [819, 79] width 89 height 14
